Goal: Navigation & Orientation: Find specific page/section

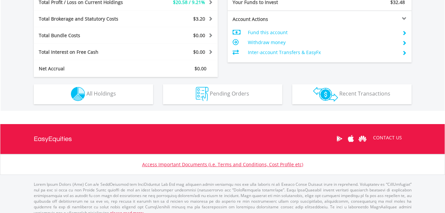
scroll to position [361, 0]
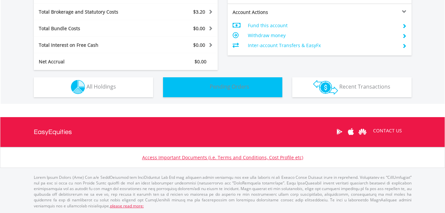
click at [198, 87] on img "button" at bounding box center [202, 87] width 13 height 14
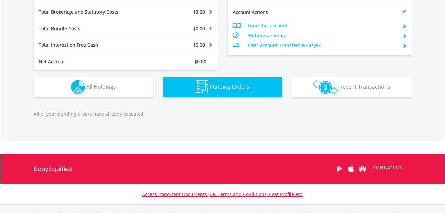
scroll to position [398, 0]
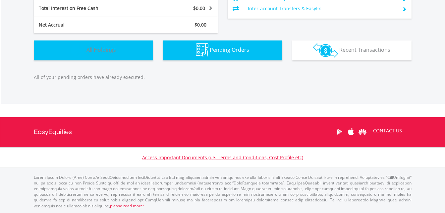
click at [129, 53] on button "Holdings All Holdings" at bounding box center [93, 50] width 119 height 20
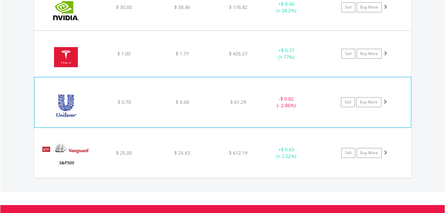
scroll to position [1084, 0]
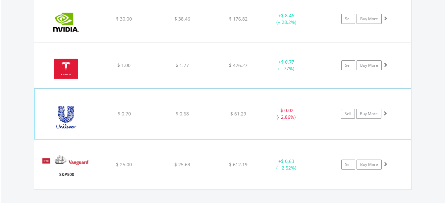
click at [72, 99] on img at bounding box center [66, 117] width 57 height 40
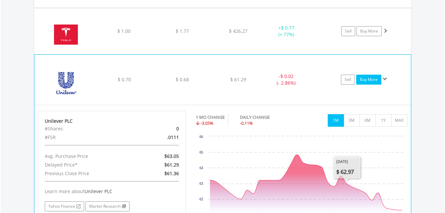
scroll to position [1117, 0]
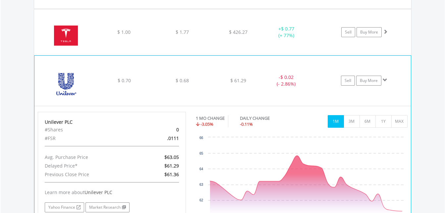
click at [385, 77] on span at bounding box center [384, 79] width 5 height 5
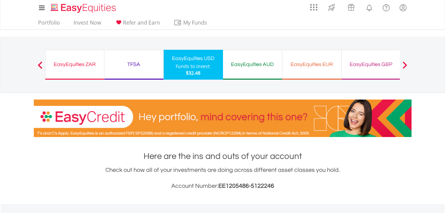
scroll to position [0, 0]
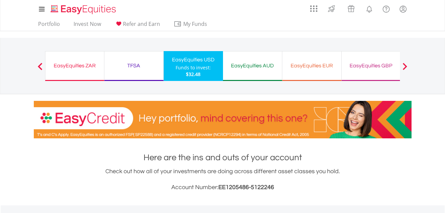
click at [261, 69] on div "EasyEquities AUD" at bounding box center [252, 65] width 51 height 9
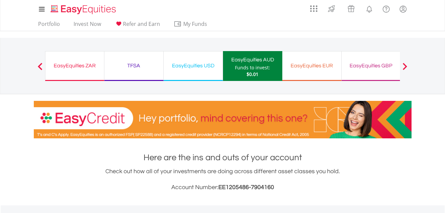
click at [64, 76] on div "EasyEquities ZAR Funds to invest: $0.01" at bounding box center [74, 66] width 59 height 30
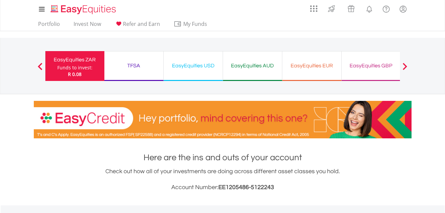
click at [132, 64] on div "TFSA" at bounding box center [133, 65] width 51 height 9
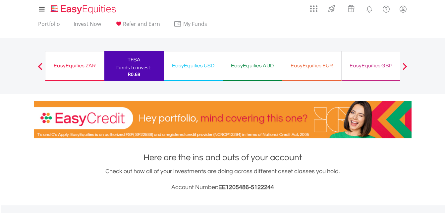
scroll to position [64, 126]
click at [58, 21] on link "Portfolio" at bounding box center [48, 26] width 27 height 10
